Goal: Transaction & Acquisition: Purchase product/service

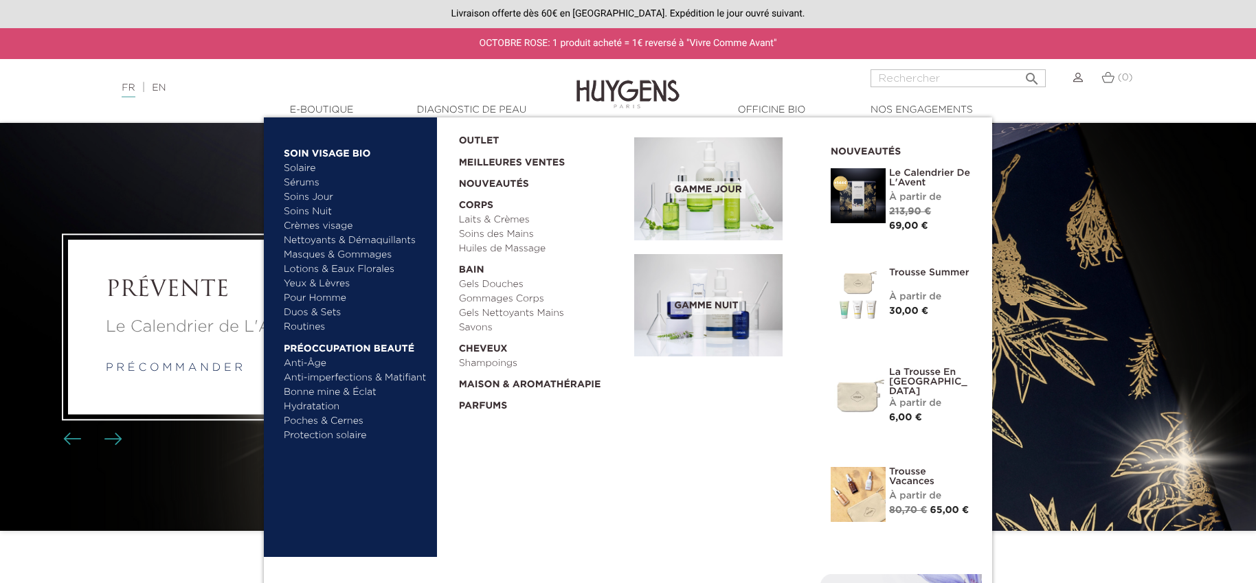
click at [331, 115] on link "  E-Boutique" at bounding box center [321, 110] width 137 height 14
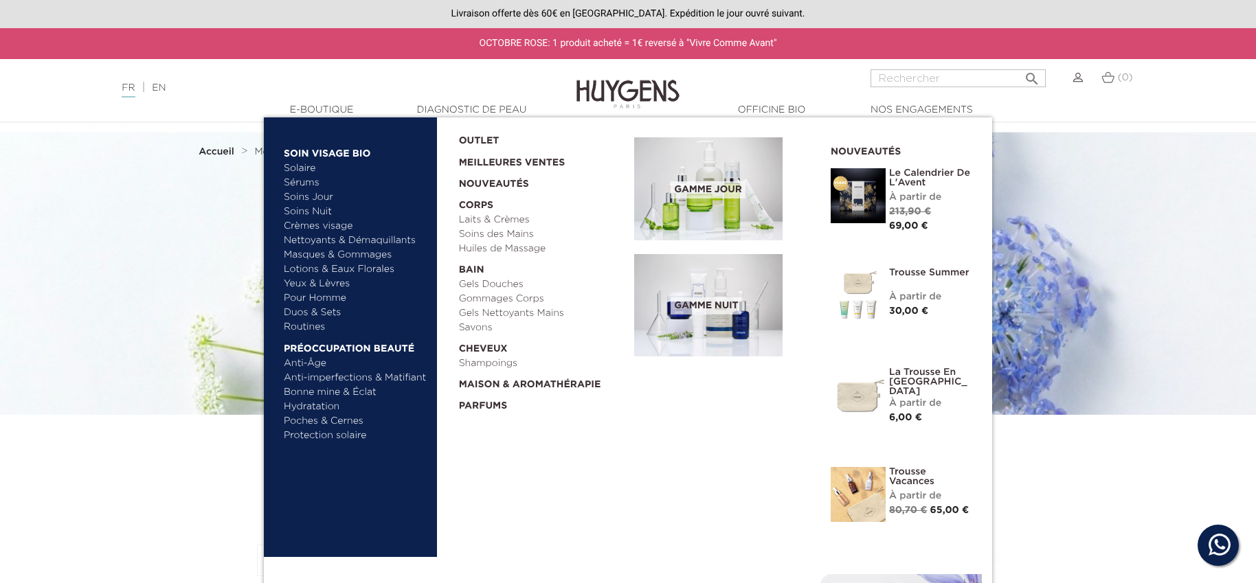
click at [304, 172] on ul "Solaire Sérums Soins Jour Soins Nuit" at bounding box center [356, 247] width 144 height 173
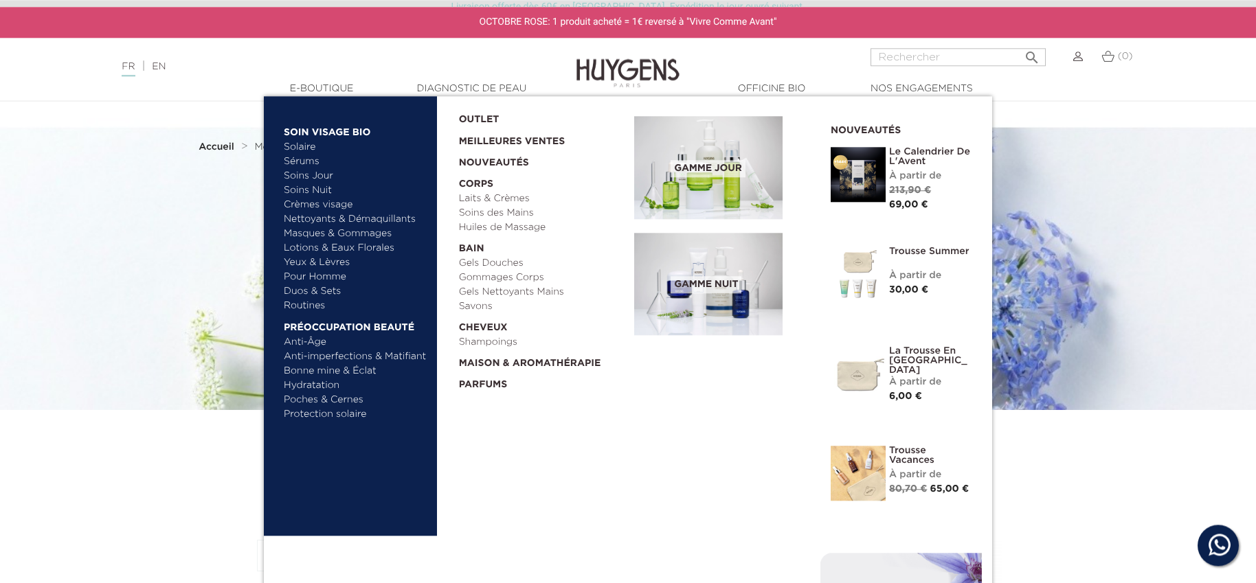
click at [301, 150] on link "Solaire" at bounding box center [356, 147] width 144 height 14
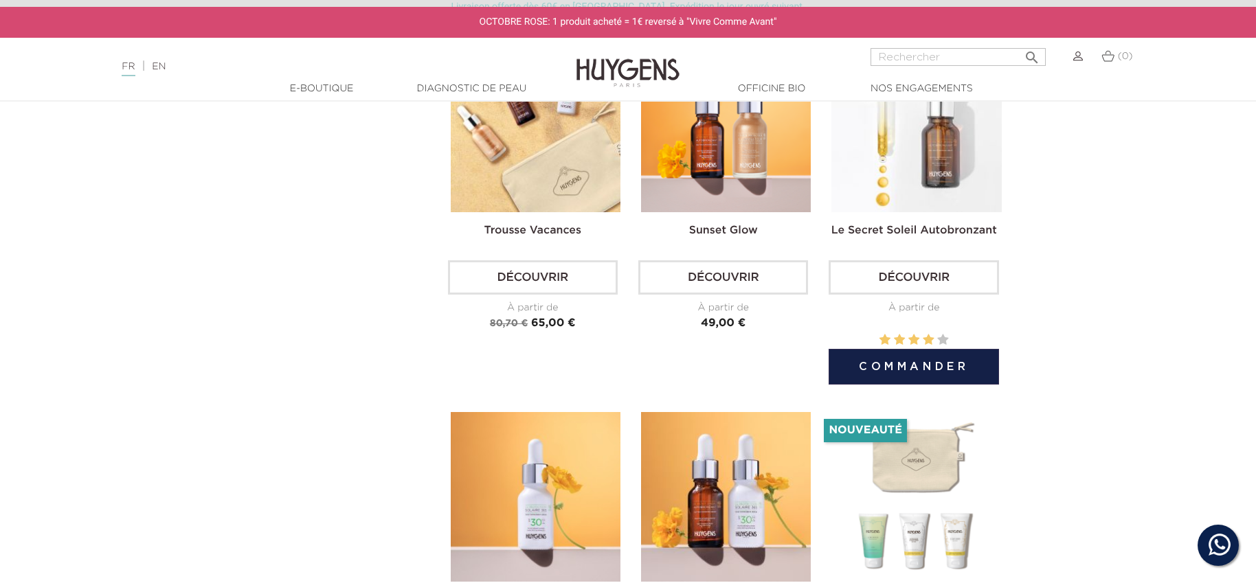
scroll to position [527, 0]
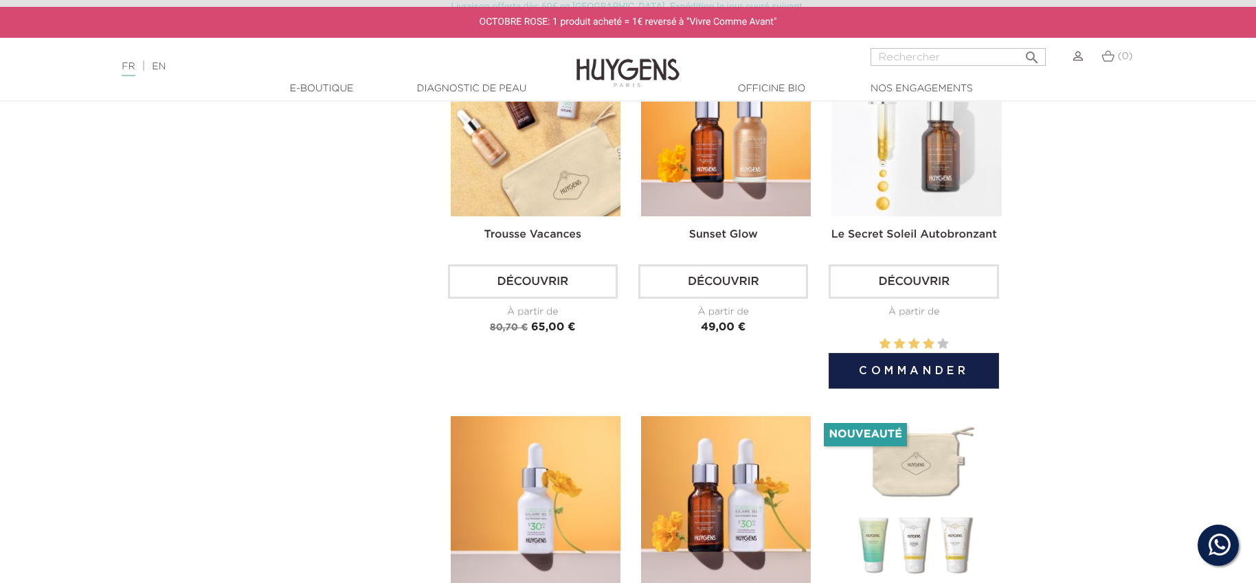
click at [936, 282] on link "Découvrir" at bounding box center [914, 282] width 170 height 34
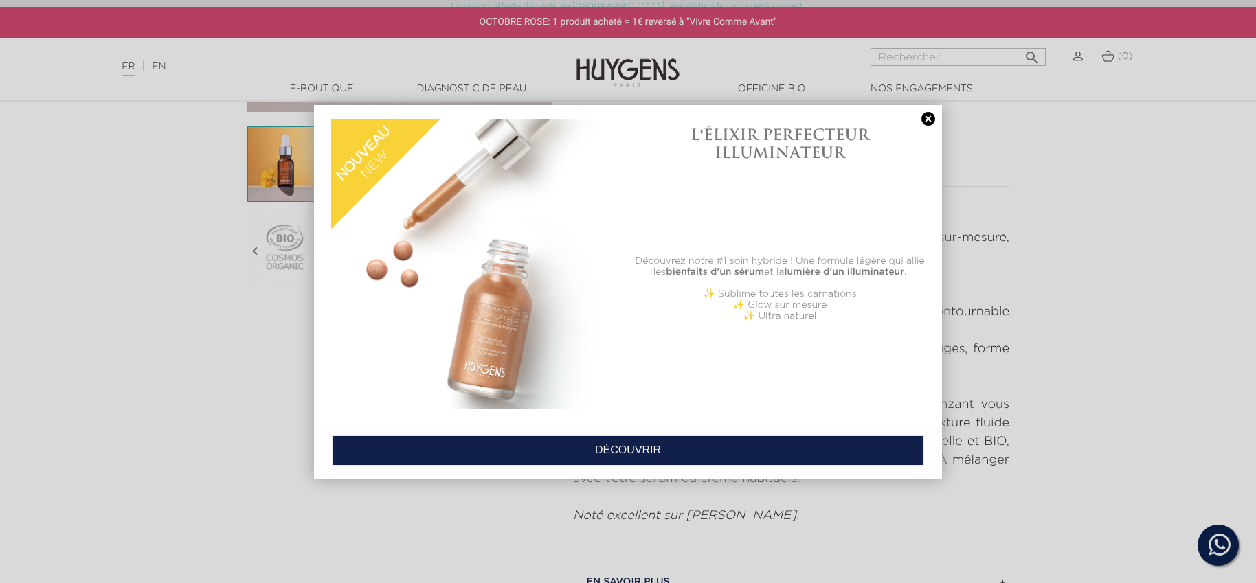
scroll to position [377, 0]
click at [925, 118] on link at bounding box center [928, 119] width 19 height 14
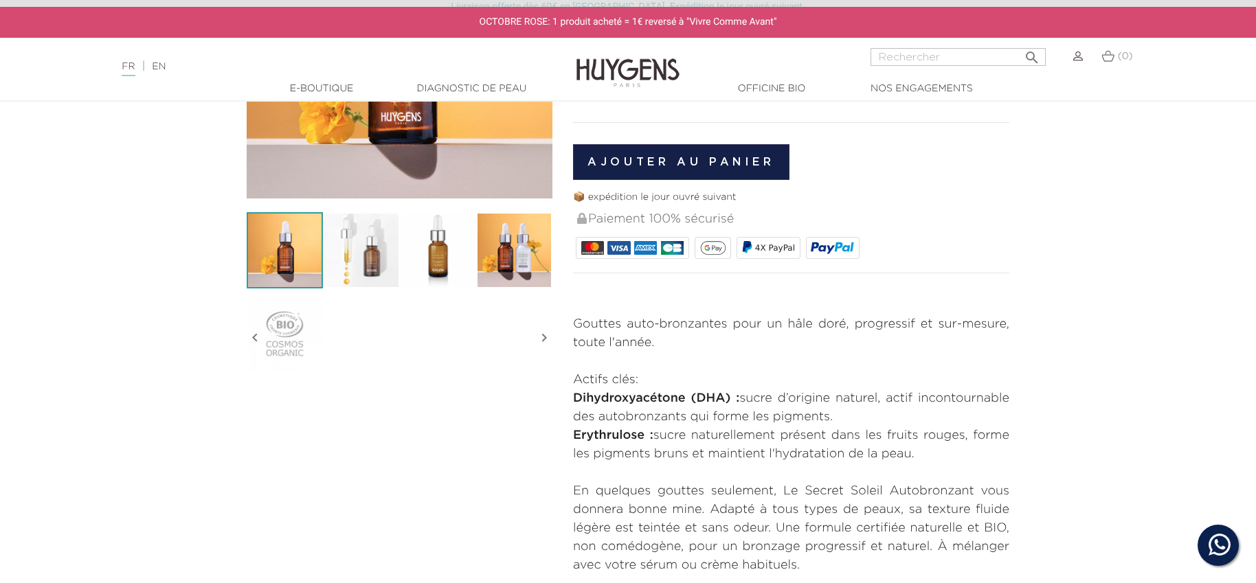
scroll to position [133, 0]
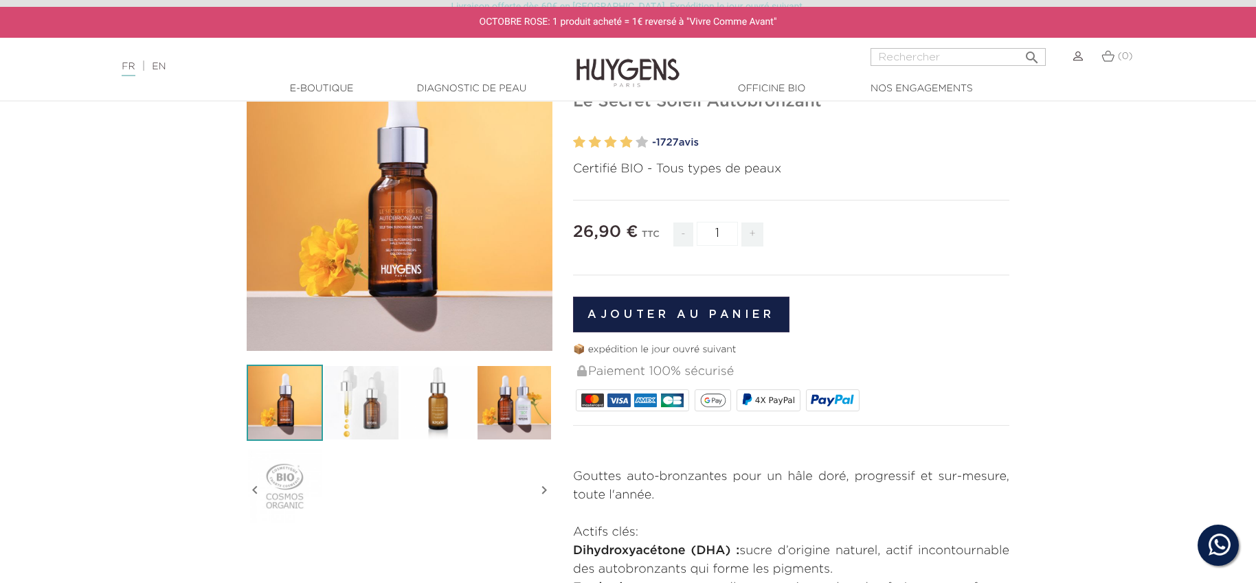
click at [662, 315] on button "Ajouter au panier" at bounding box center [681, 315] width 216 height 36
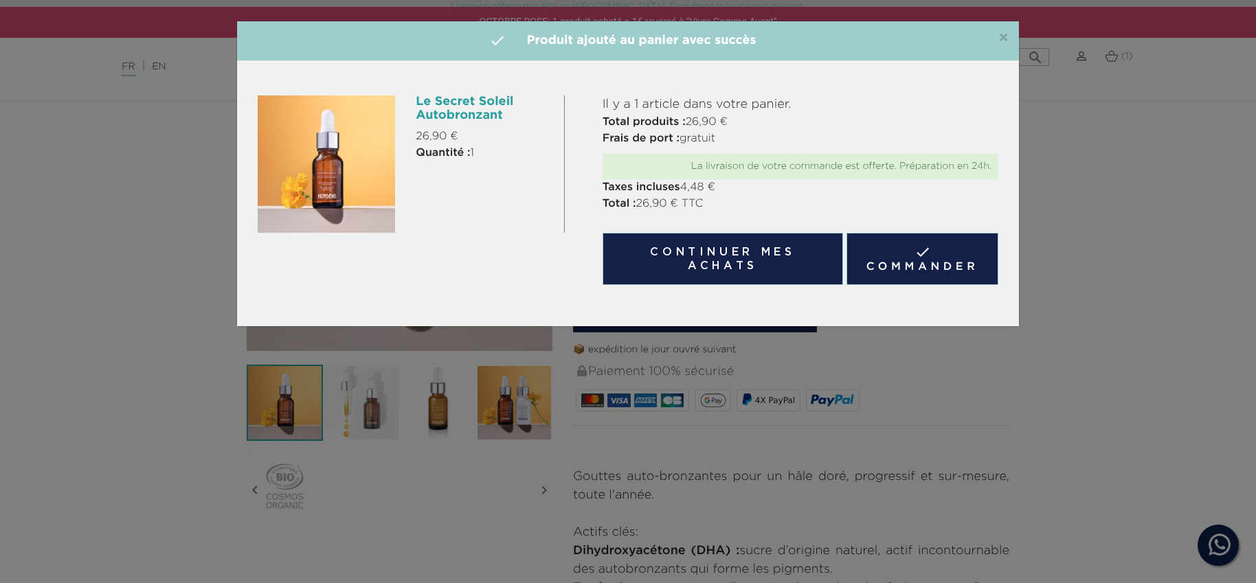
click at [900, 253] on link " Commander" at bounding box center [923, 259] width 152 height 52
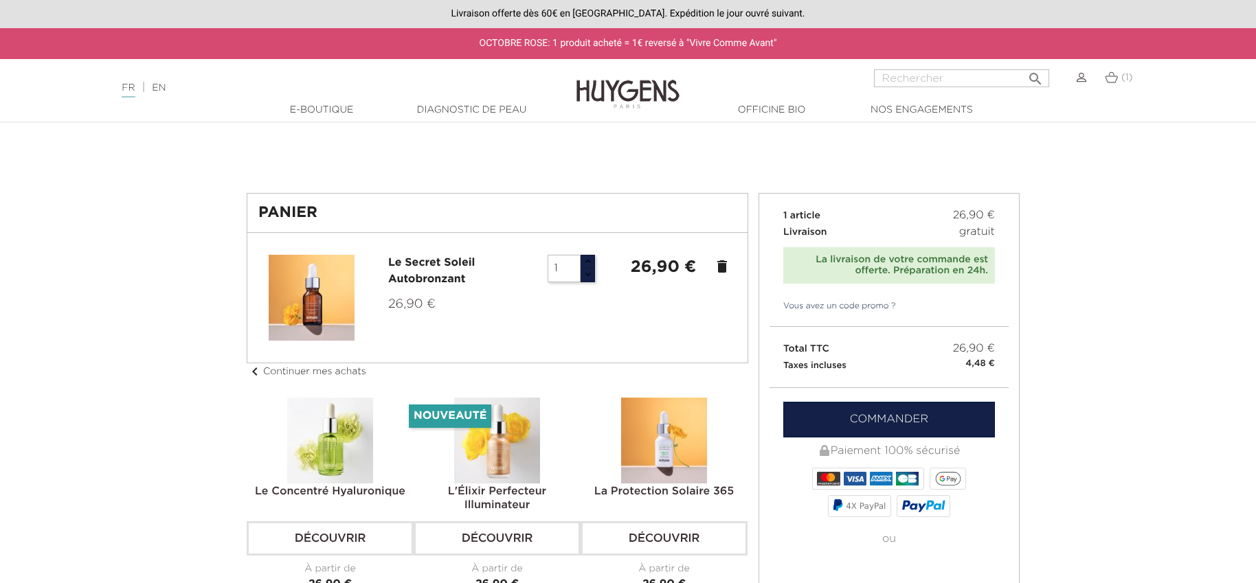
click at [891, 425] on link "Commander" at bounding box center [889, 420] width 212 height 36
